Goal: Task Accomplishment & Management: Use online tool/utility

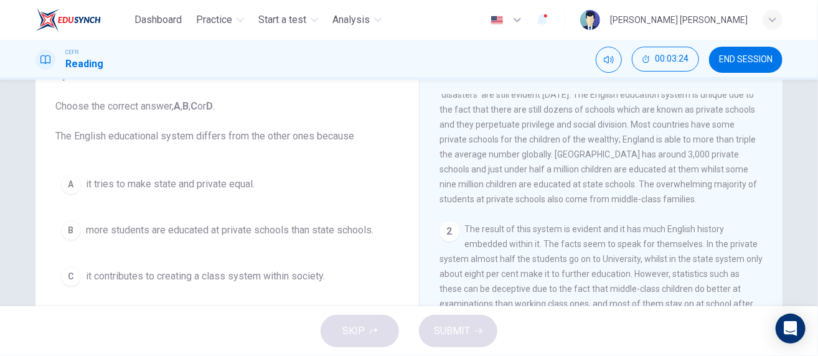
scroll to position [187, 0]
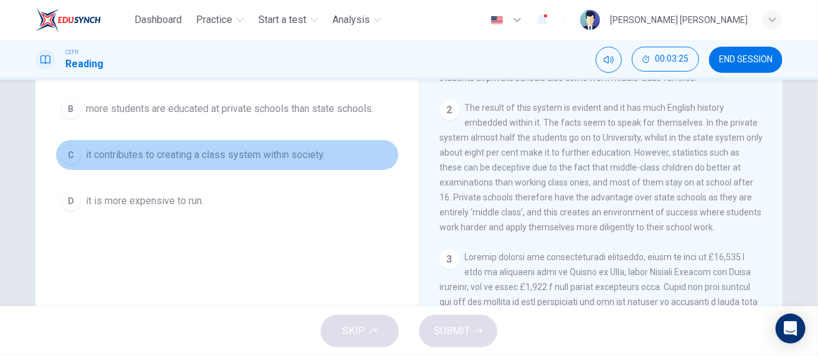
click at [72, 151] on div "C" at bounding box center [71, 155] width 20 height 20
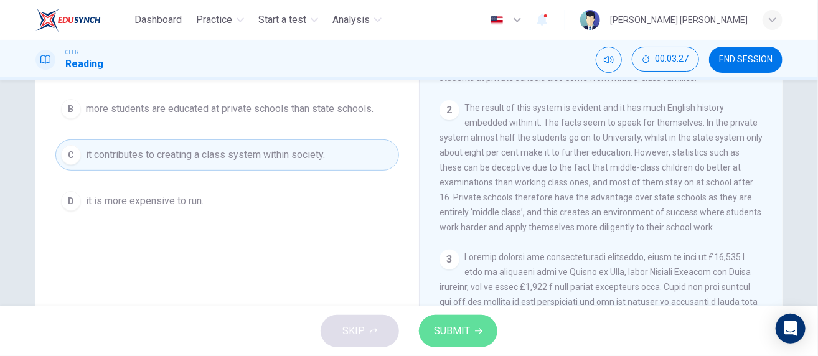
click at [450, 323] on span "SUBMIT" at bounding box center [452, 331] width 36 height 17
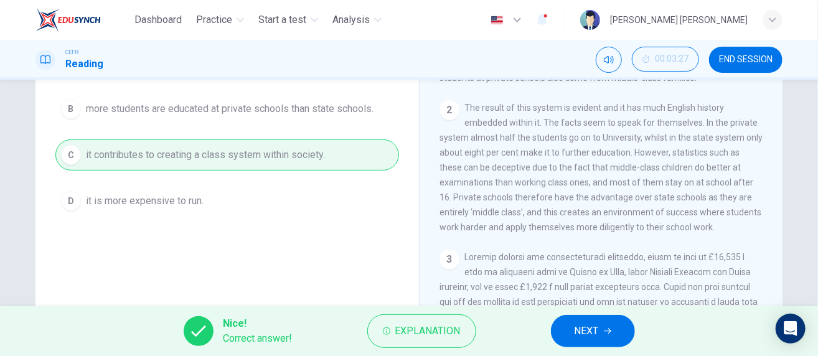
click at [571, 327] on button "NEXT" at bounding box center [593, 331] width 84 height 32
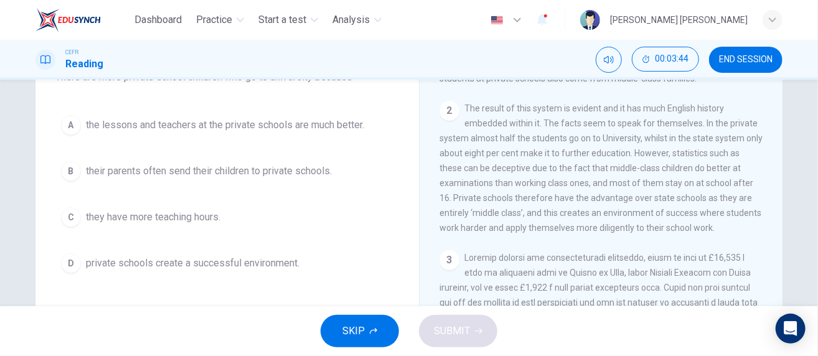
scroll to position [361, 0]
click at [212, 256] on span "private schools create a successful environment." at bounding box center [193, 263] width 214 height 15
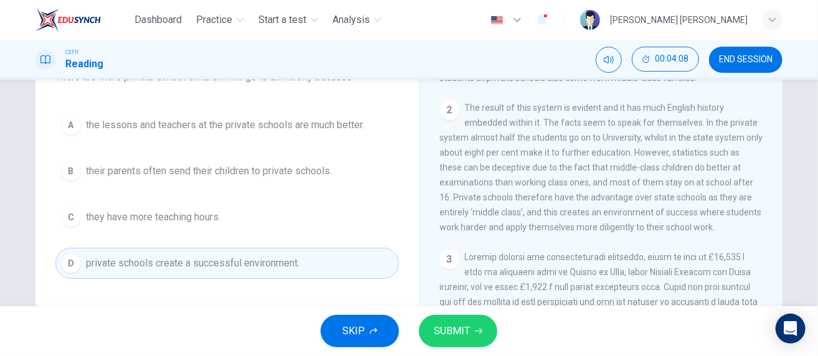
click at [454, 329] on span "SUBMIT" at bounding box center [452, 331] width 36 height 17
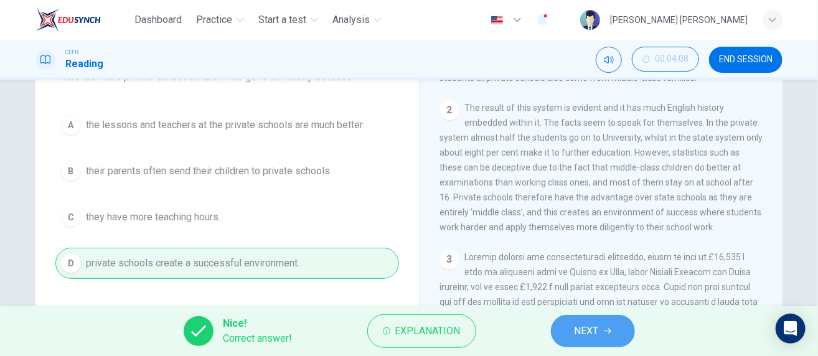
click at [567, 329] on button "NEXT" at bounding box center [593, 331] width 84 height 32
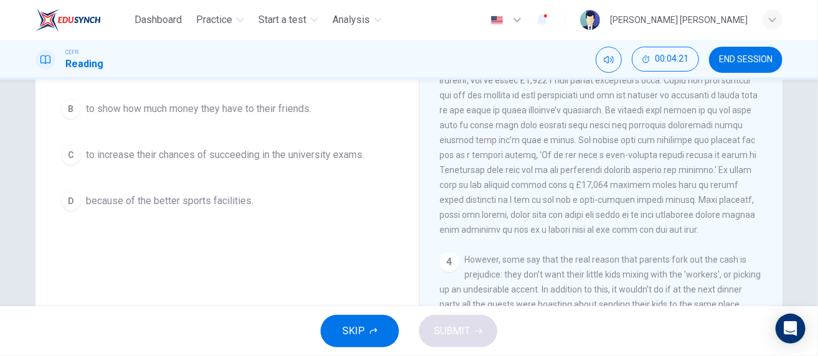
scroll to position [486, 0]
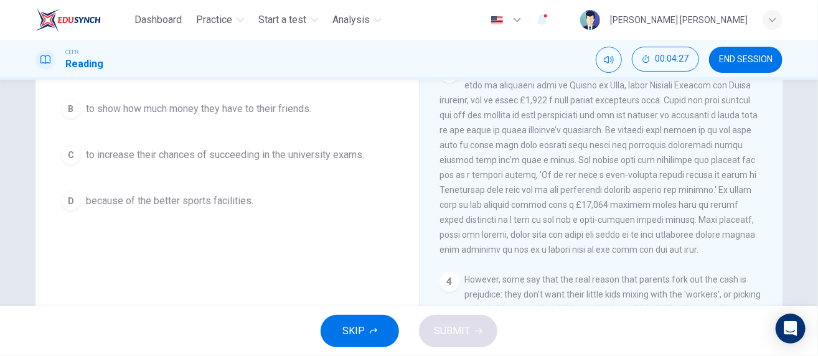
click at [157, 158] on span "to increase their chances of succeeding in the university exams." at bounding box center [225, 155] width 278 height 15
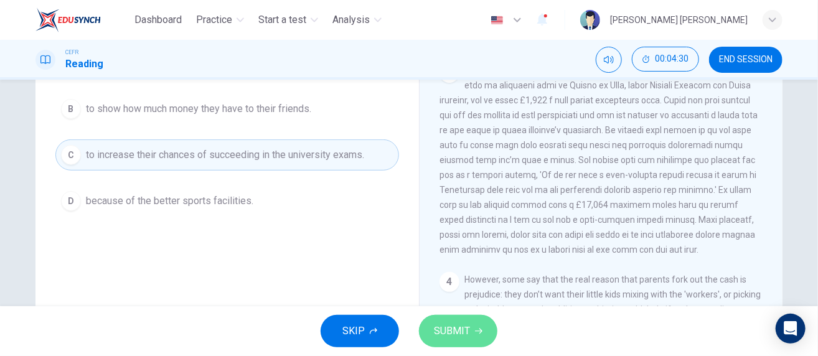
click at [461, 328] on span "SUBMIT" at bounding box center [452, 331] width 36 height 17
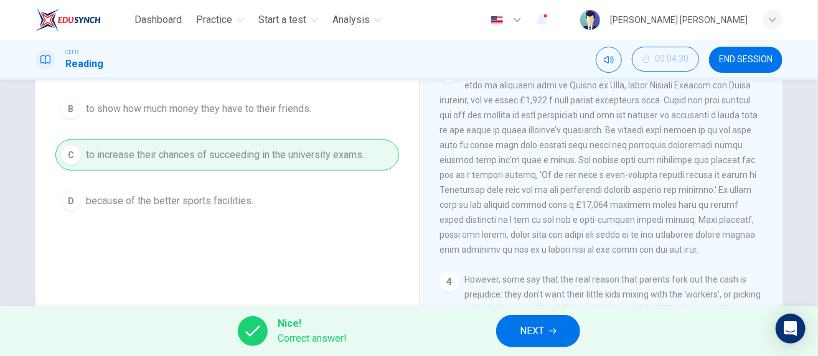
click at [524, 336] on span "NEXT" at bounding box center [532, 331] width 24 height 17
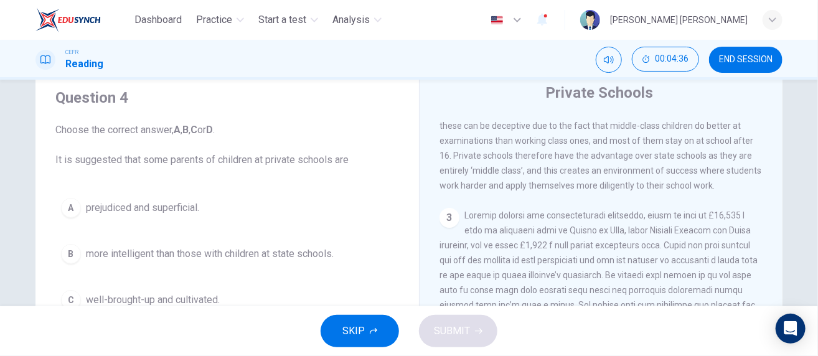
scroll to position [62, 0]
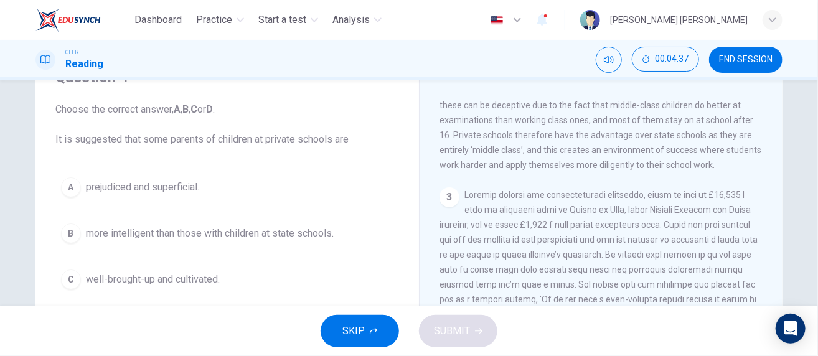
click at [156, 189] on span "prejudiced and superficial." at bounding box center [142, 187] width 113 height 15
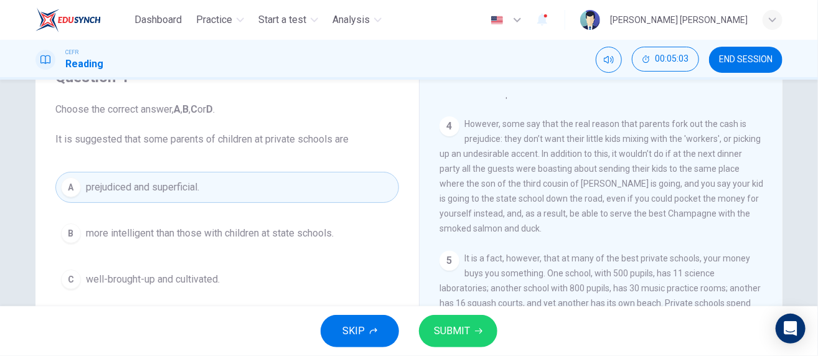
scroll to position [797, 0]
click at [456, 320] on button "SUBMIT" at bounding box center [458, 331] width 78 height 32
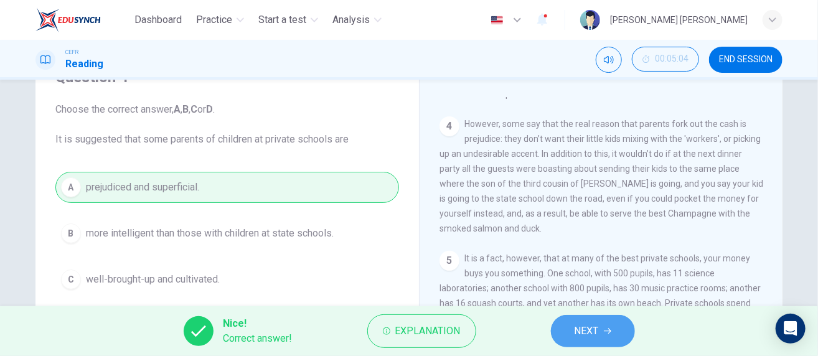
click at [595, 330] on span "NEXT" at bounding box center [587, 331] width 24 height 17
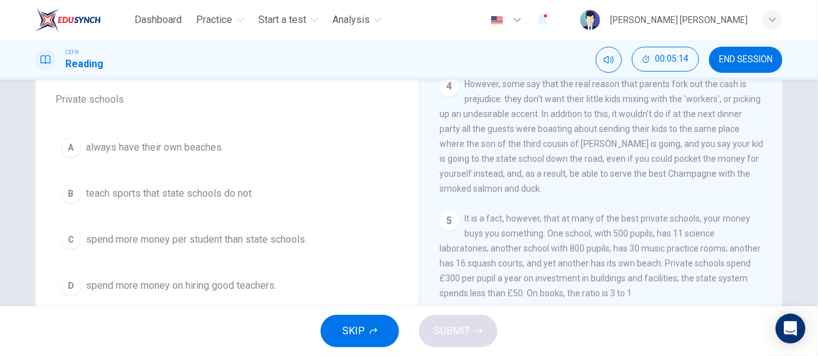
scroll to position [125, 0]
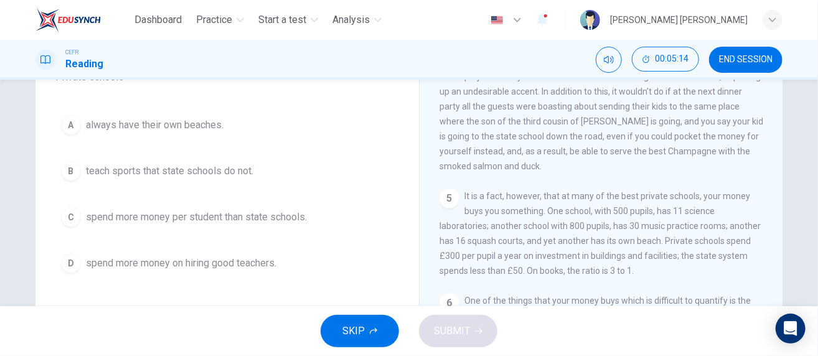
click at [260, 220] on span "spend more money per student than state schools." at bounding box center [196, 217] width 221 height 15
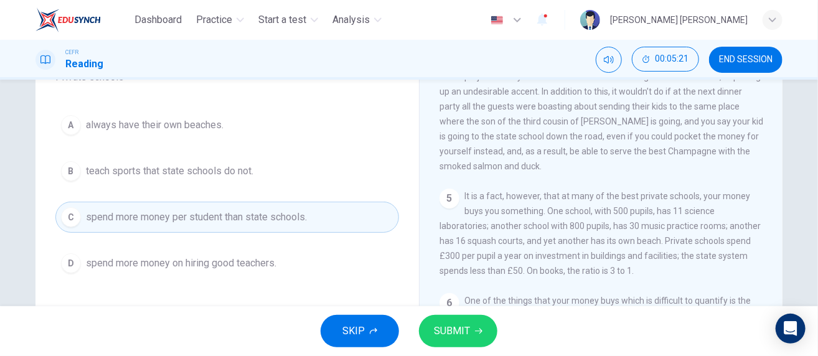
click at [461, 327] on span "SUBMIT" at bounding box center [452, 331] width 36 height 17
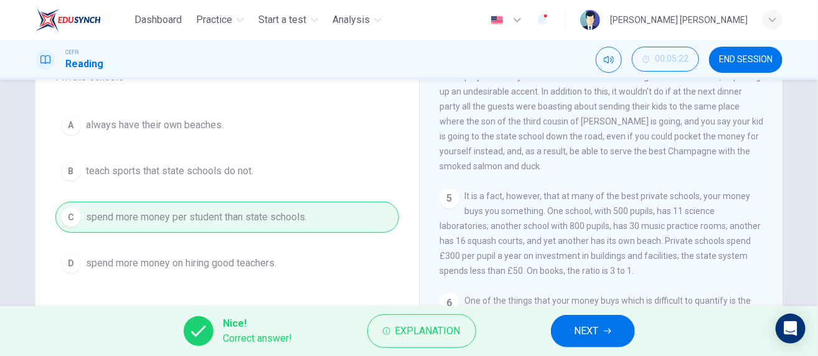
click at [597, 329] on span "NEXT" at bounding box center [587, 331] width 24 height 17
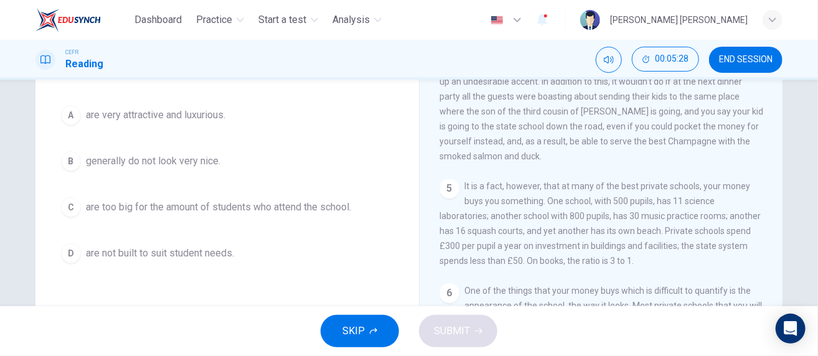
scroll to position [62, 0]
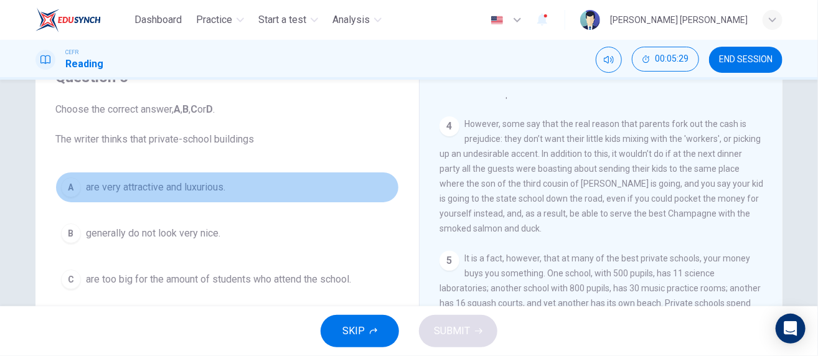
click at [182, 187] on span "are very attractive and luxurious." at bounding box center [155, 187] width 139 height 15
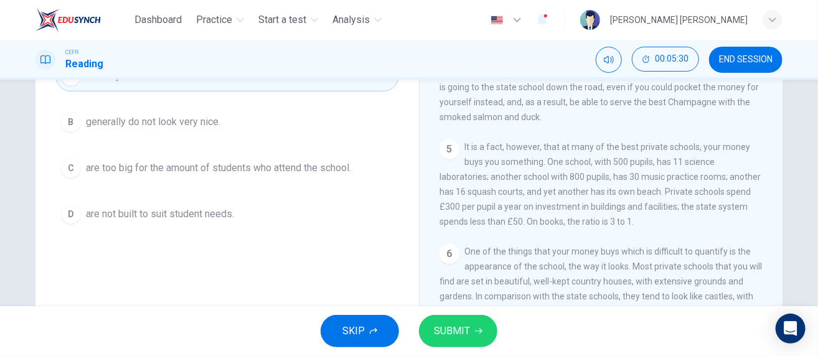
scroll to position [187, 0]
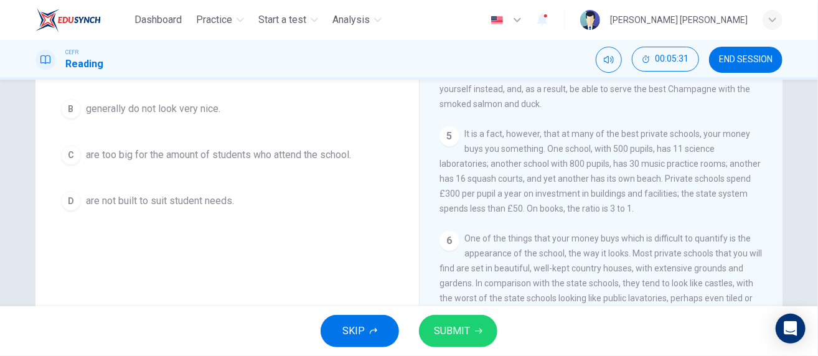
click at [473, 331] on button "SUBMIT" at bounding box center [458, 331] width 78 height 32
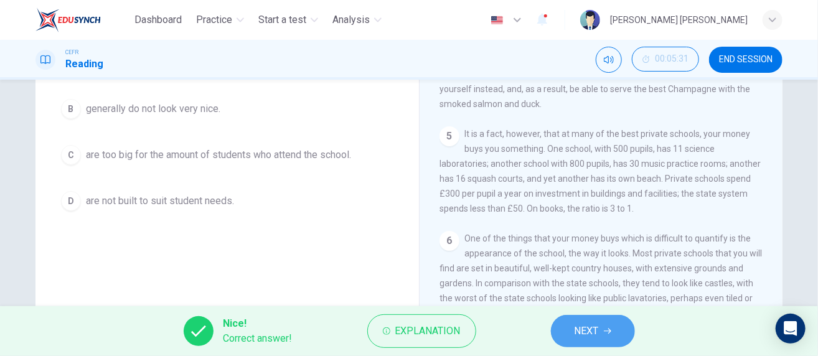
click at [596, 328] on span "NEXT" at bounding box center [587, 331] width 24 height 17
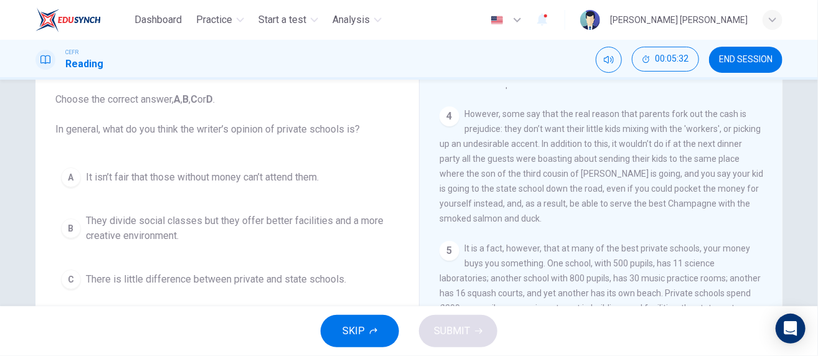
scroll to position [62, 0]
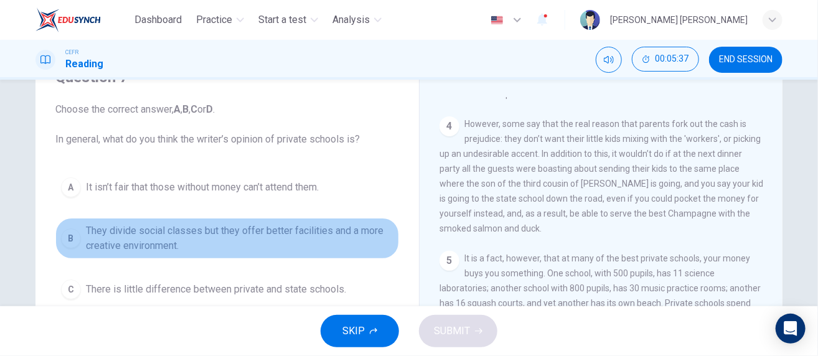
click at [241, 235] on span "They divide social classes but they offer better facilities and a more creative…" at bounding box center [240, 239] width 308 height 30
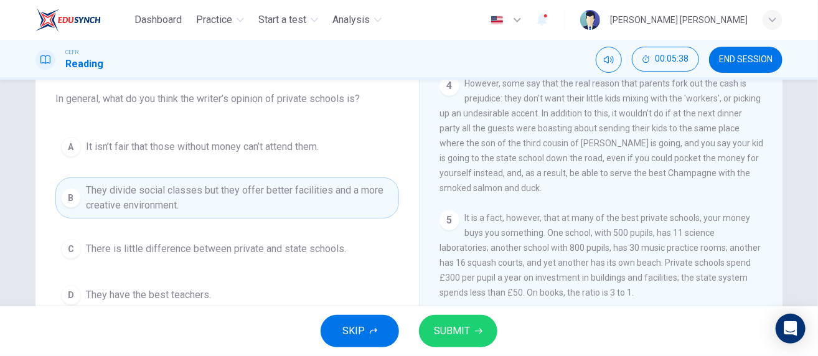
scroll to position [125, 0]
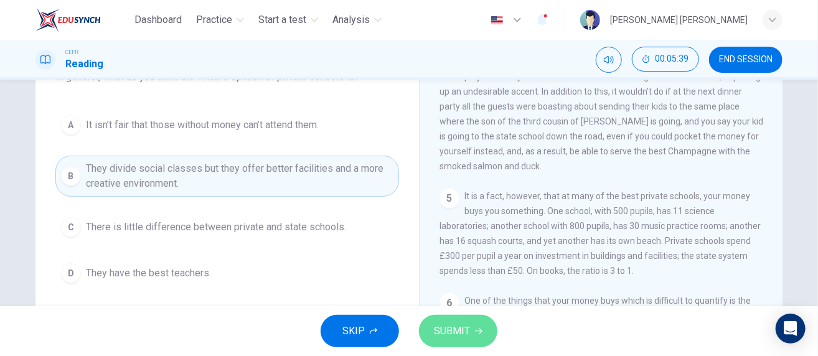
click at [461, 333] on span "SUBMIT" at bounding box center [452, 331] width 36 height 17
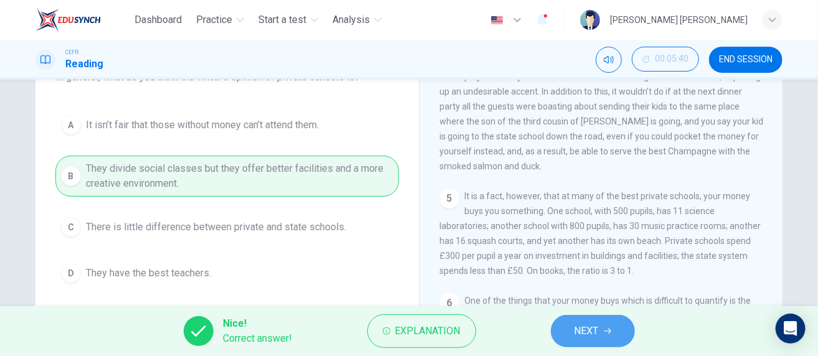
click at [577, 326] on span "NEXT" at bounding box center [587, 331] width 24 height 17
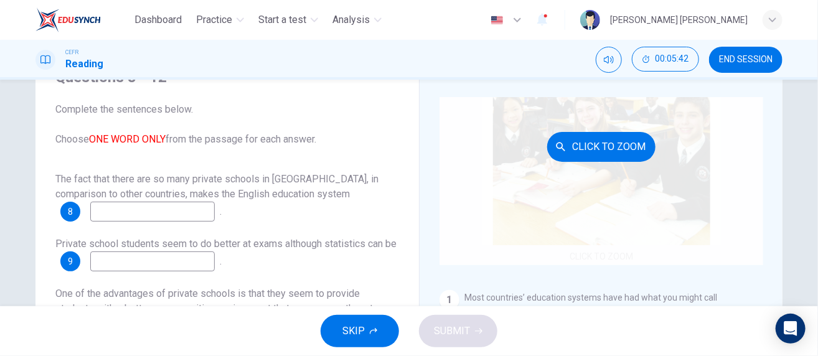
scroll to position [187, 0]
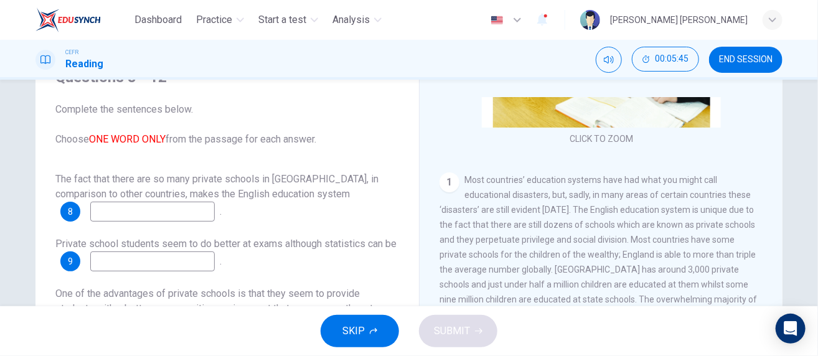
click at [68, 207] on span "8" at bounding box center [70, 211] width 5 height 9
click at [179, 214] on input at bounding box center [152, 212] width 125 height 20
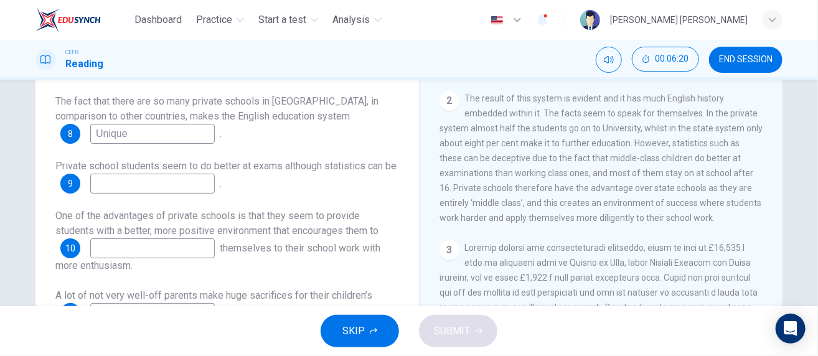
scroll to position [374, 0]
type input "Unique"
click at [157, 176] on input at bounding box center [152, 184] width 125 height 20
type input "Deceptive"
click at [143, 250] on input at bounding box center [152, 249] width 125 height 20
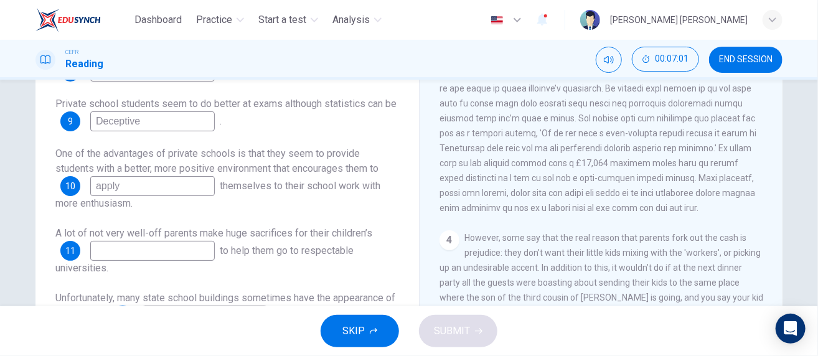
scroll to position [498, 0]
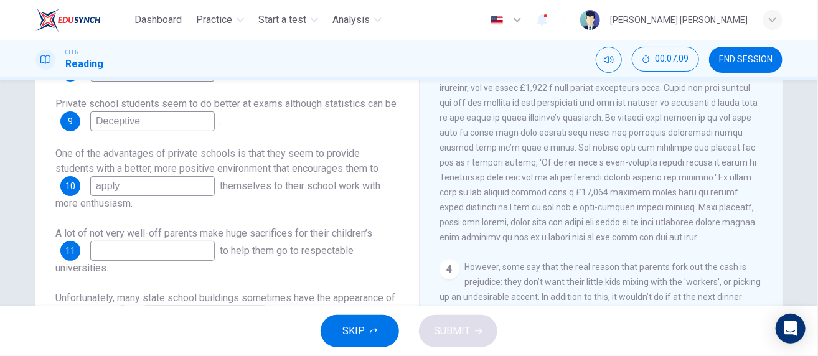
type input "apply"
click at [151, 257] on input at bounding box center [152, 251] width 125 height 20
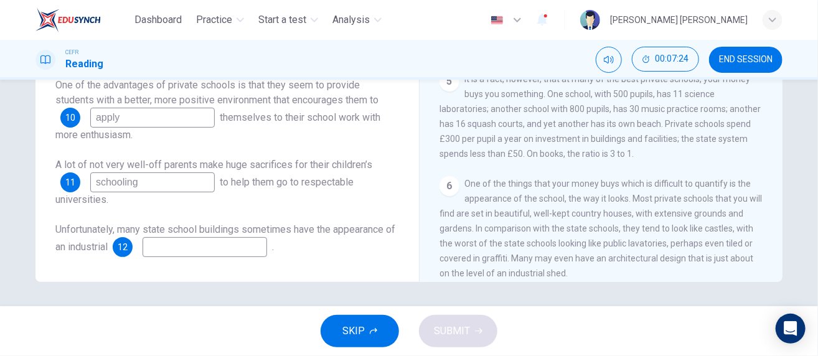
scroll to position [797, 0]
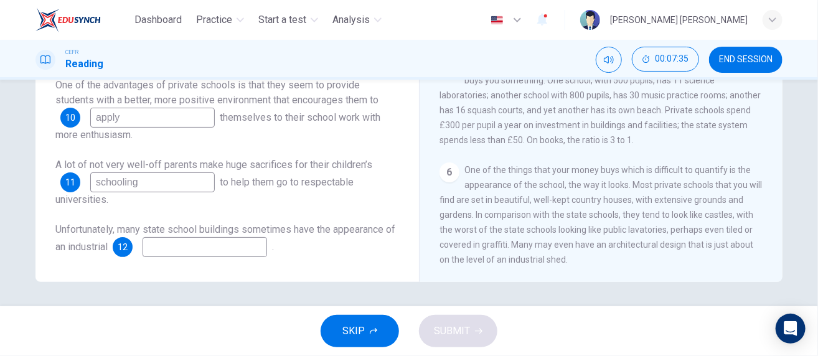
type input "schooling"
click at [253, 245] on input at bounding box center [205, 247] width 125 height 20
type input "shed"
click at [464, 336] on span "SUBMIT" at bounding box center [452, 331] width 36 height 17
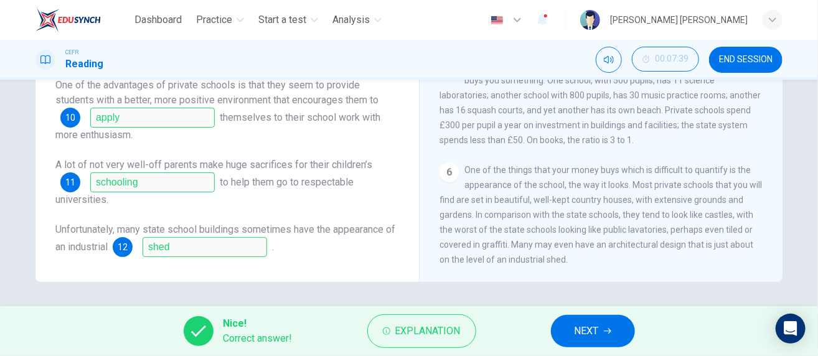
click at [613, 331] on button "NEXT" at bounding box center [593, 331] width 84 height 32
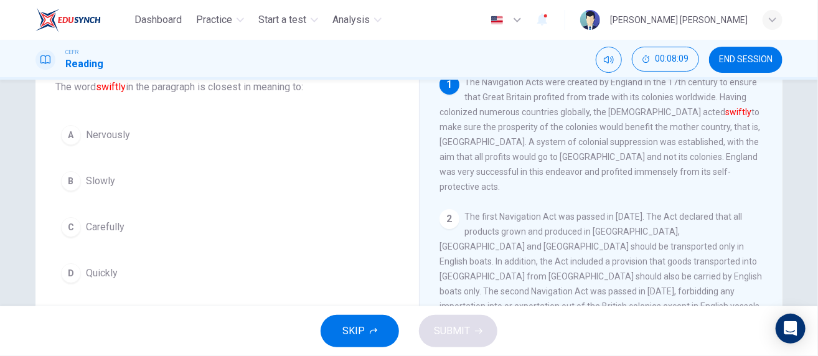
scroll to position [125, 0]
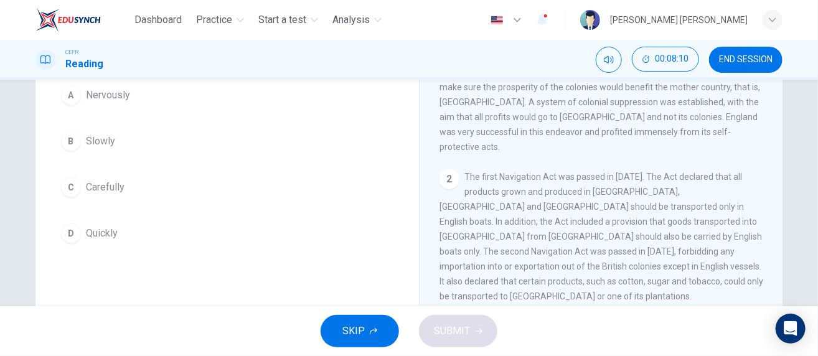
click at [86, 230] on span "Quickly" at bounding box center [102, 233] width 32 height 15
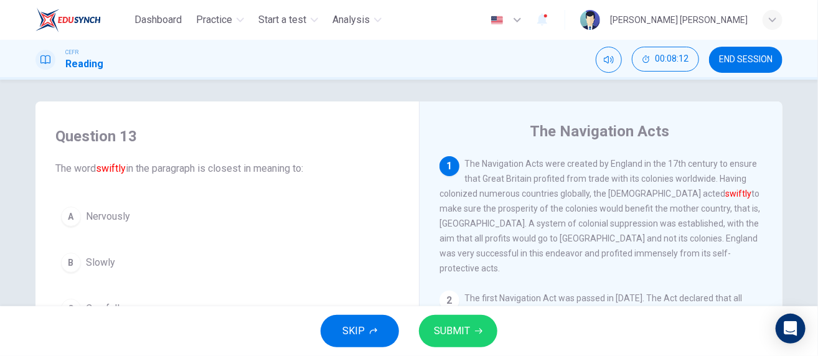
scroll to position [0, 0]
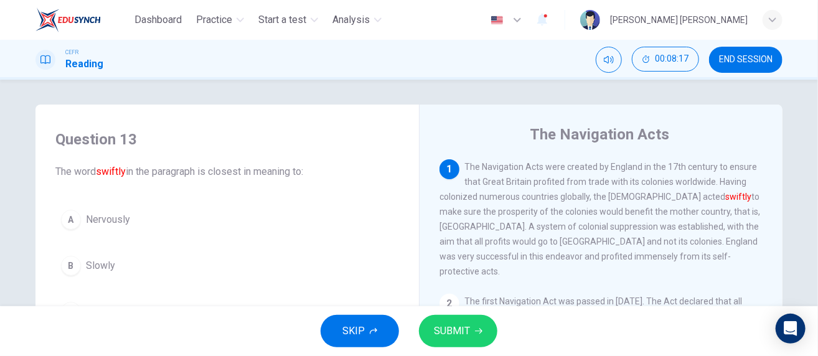
click at [476, 328] on icon "button" at bounding box center [478, 331] width 7 height 7
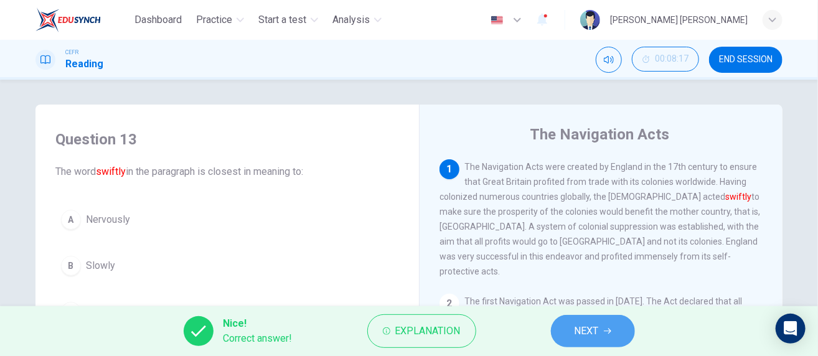
click at [597, 324] on span "NEXT" at bounding box center [587, 331] width 24 height 17
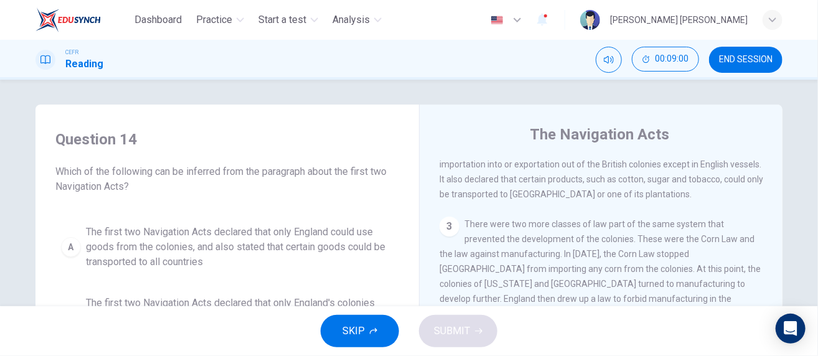
scroll to position [249, 0]
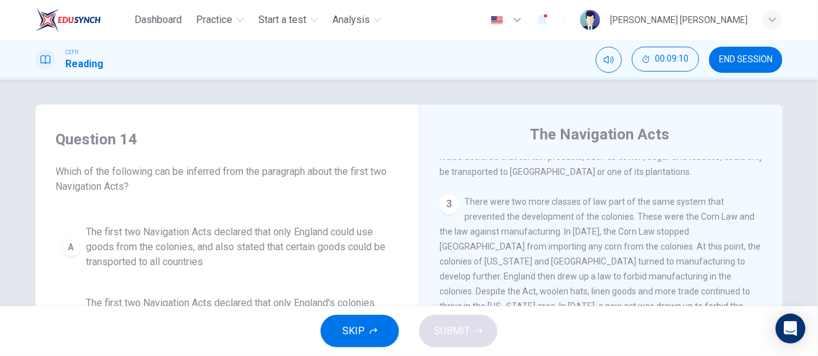
drag, startPoint x: 737, startPoint y: 59, endPoint x: 471, endPoint y: 52, distance: 266.0
click at [737, 59] on span "END SESSION" at bounding box center [746, 60] width 54 height 10
